Goal: Task Accomplishment & Management: Manage account settings

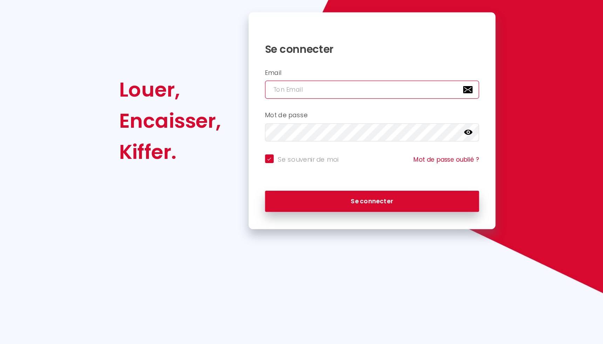
click at [295, 143] on input "email" at bounding box center [302, 138] width 174 height 15
click at [296, 141] on input "email" at bounding box center [302, 138] width 174 height 15
type input "c"
checkbox input "true"
type input "ca"
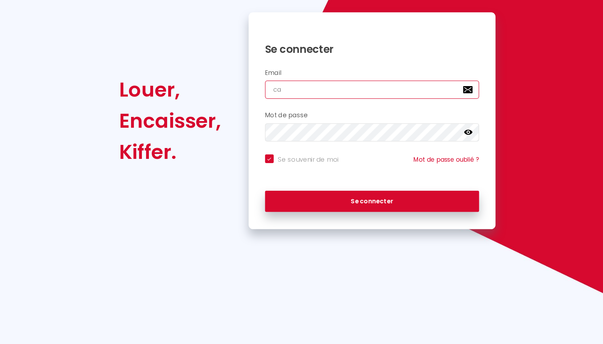
checkbox input "true"
type input "cas"
checkbox input "true"
type input "casa"
checkbox input "true"
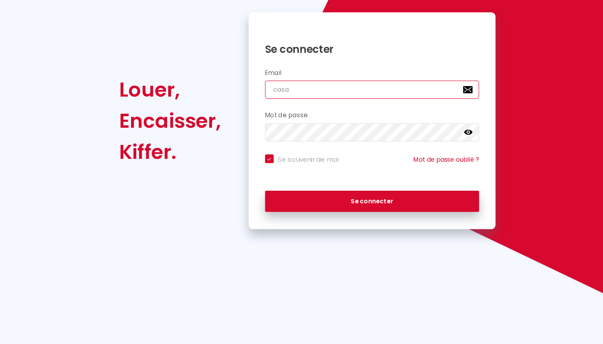
type input "casam"
checkbox input "true"
type input "casamv"
checkbox input "true"
type input "casamvz"
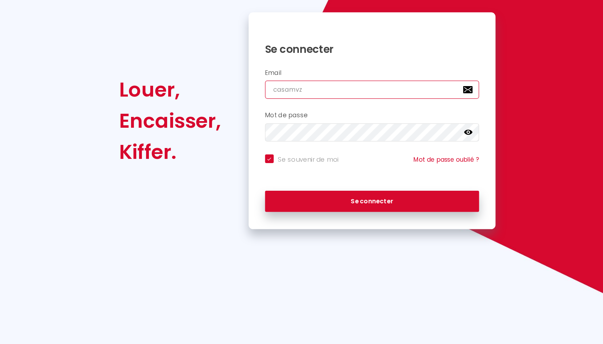
checkbox input "true"
type input "casamvza"
checkbox input "true"
type input "casamvza@"
checkbox input "true"
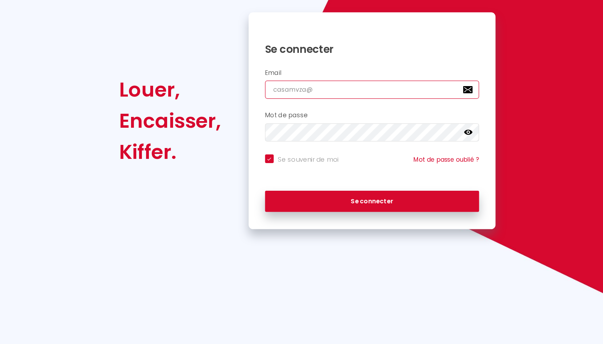
type input "casamvza@g"
checkbox input "true"
type input "casamvza@gm"
checkbox input "true"
type input "casamvza@gma"
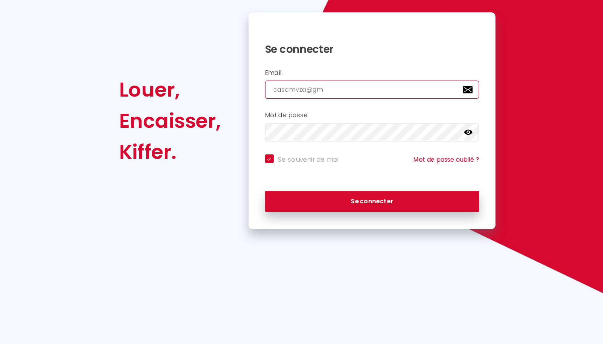
checkbox input "true"
type input "casamvza@gmai"
checkbox input "true"
type input "[EMAIL_ADDRESS]"
checkbox input "true"
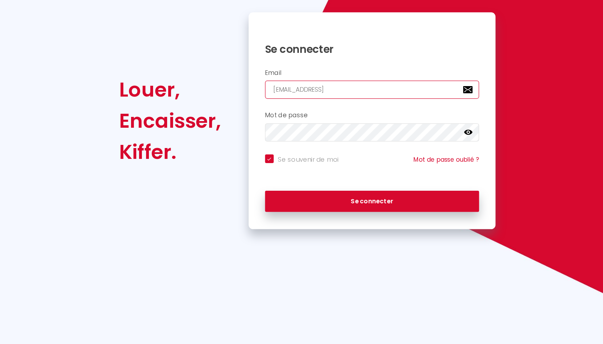
type input "[EMAIL_ADDRESS]."
checkbox input "true"
type input "casamvza@gmail.c"
checkbox input "true"
type input "[EMAIL_ADDRESS][DOMAIN_NAME]"
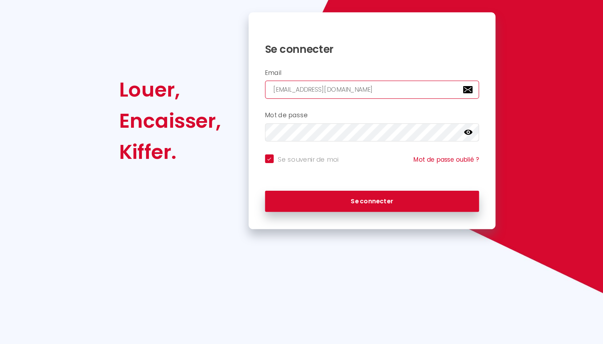
checkbox input "true"
type input "[EMAIL_ADDRESS][DOMAIN_NAME]"
checkbox input "true"
type input "[EMAIL_ADDRESS][DOMAIN_NAME]"
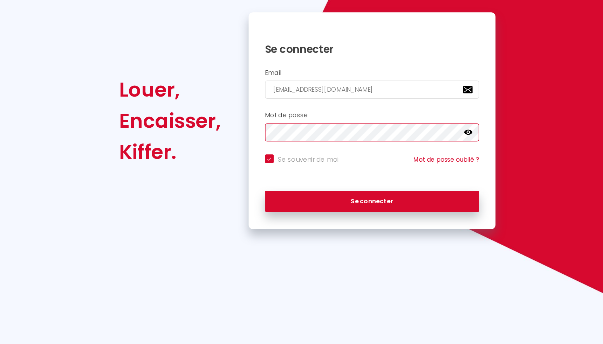
click at [215, 220] on button "Se connecter" at bounding box center [302, 229] width 174 height 18
click at [383, 172] on icon at bounding box center [379, 173] width 7 height 4
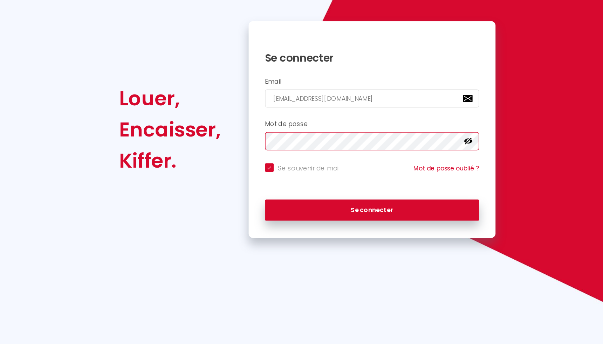
click at [215, 220] on button "Se connecter" at bounding box center [302, 229] width 174 height 18
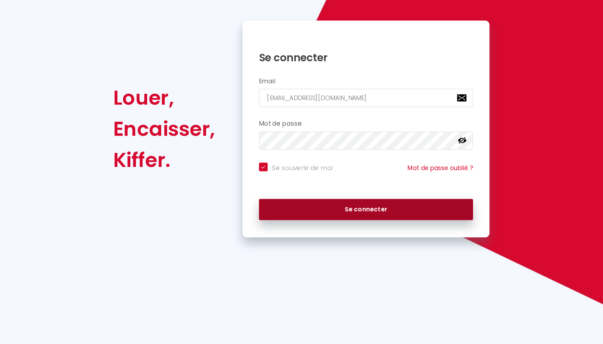
click at [306, 229] on button "Se connecter" at bounding box center [302, 229] width 174 height 18
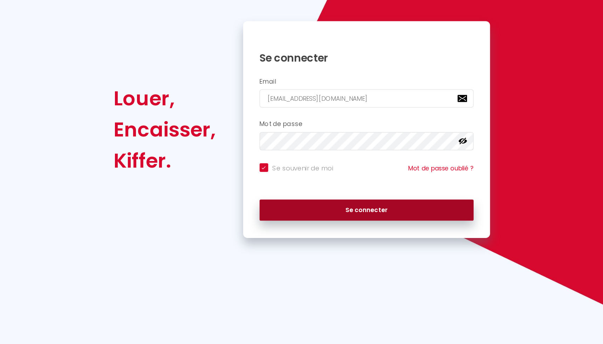
checkbox input "true"
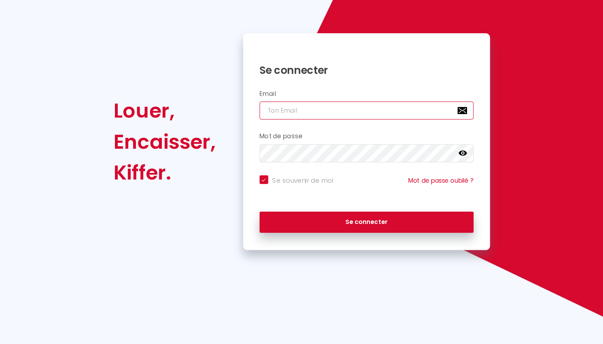
click at [263, 139] on input "email" at bounding box center [302, 138] width 174 height 15
click at [275, 139] on input "email" at bounding box center [302, 138] width 174 height 15
type input "c"
checkbox input "true"
type input "ca"
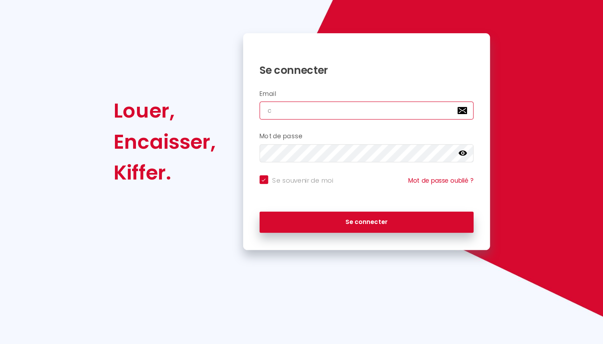
checkbox input "true"
type input "cas"
checkbox input "true"
type input "casa"
checkbox input "true"
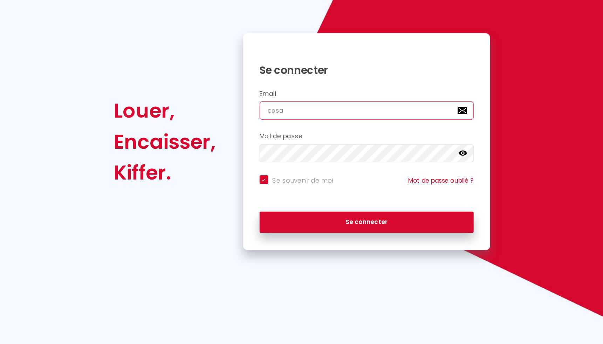
type input "casam"
checkbox input "true"
type input "casamv"
checkbox input "true"
type input "casamvz"
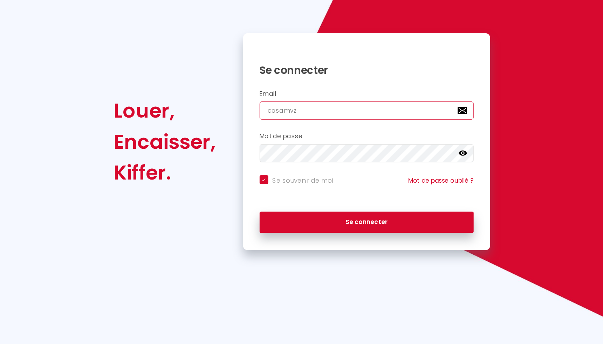
checkbox input "true"
type input "casamvza"
checkbox input "true"
type input "casamvza@"
checkbox input "true"
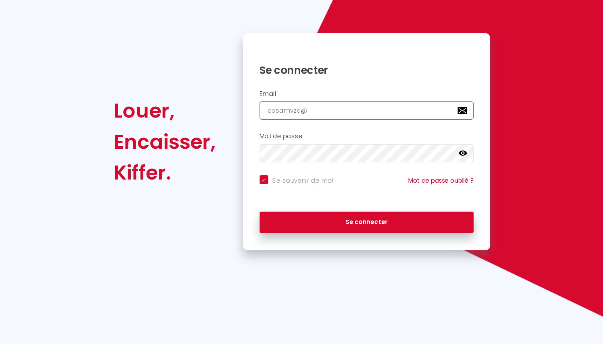
type input "casamvza@g"
checkbox input "true"
type input "casamvza@gm"
checkbox input "true"
type input "casamvza@gma"
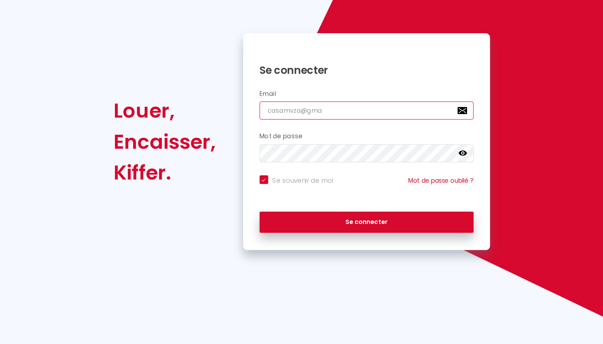
checkbox input "true"
type input "casamvza@gmai"
checkbox input "true"
type input "[EMAIL_ADDRESS]"
checkbox input "true"
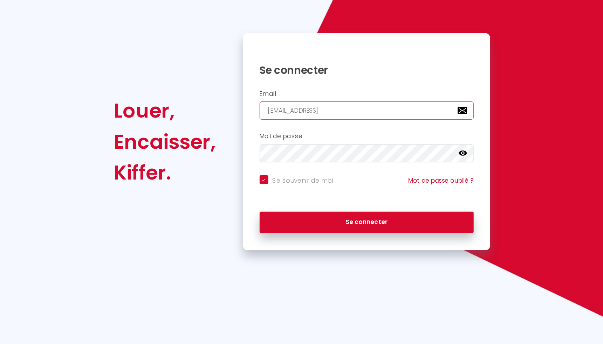
type input "[EMAIL_ADDRESS]."
checkbox input "true"
type input "casamvza@gmail.c"
checkbox input "true"
type input "[EMAIL_ADDRESS][DOMAIN_NAME]"
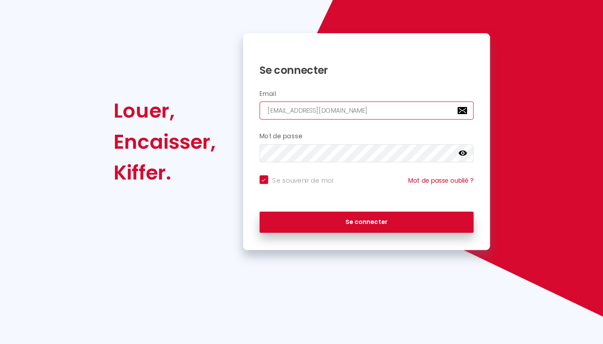
checkbox input "true"
type input "[EMAIL_ADDRESS][DOMAIN_NAME]"
checkbox input "true"
type input "[EMAIL_ADDRESS][DOMAIN_NAME]"
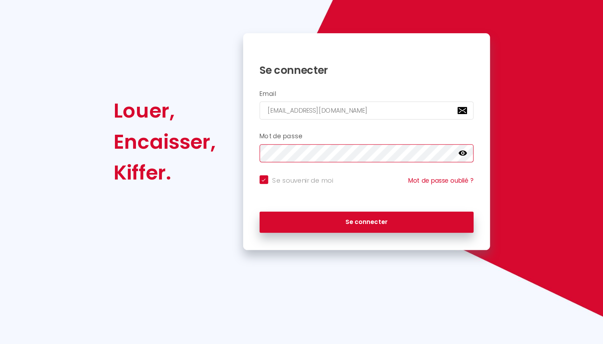
click at [215, 220] on button "Se connecter" at bounding box center [302, 229] width 174 height 18
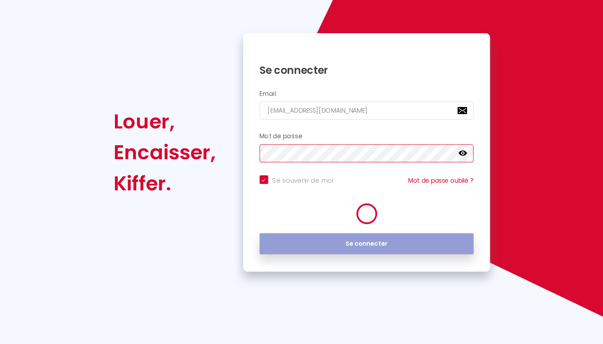
checkbox input "true"
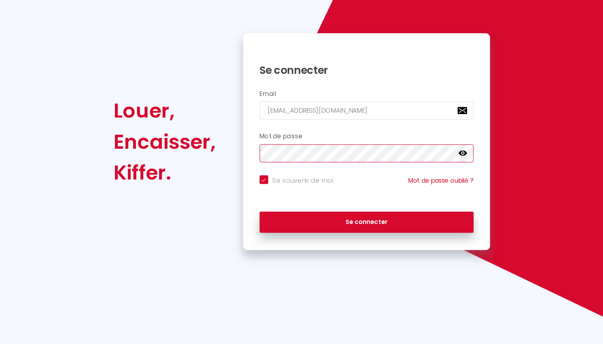
click at [194, 168] on div "Louer, Encaisser, Kiffer. Se connecter Email casamvza@gmail.com Mot de passe fa…" at bounding box center [301, 163] width 419 height 176
